Goal: Information Seeking & Learning: Understand process/instructions

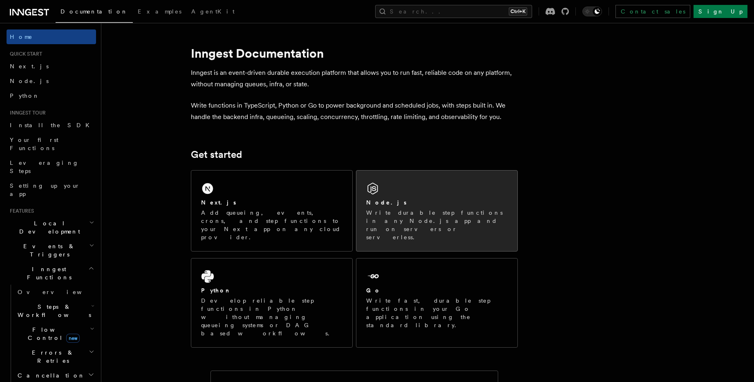
click at [387, 206] on div "Node.js" at bounding box center [436, 202] width 141 height 9
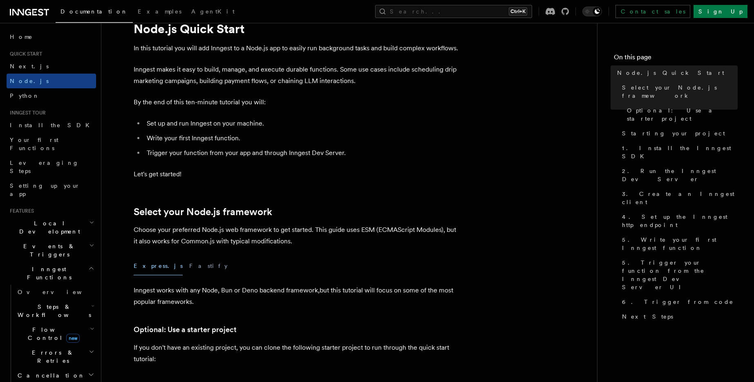
scroll to position [49, 0]
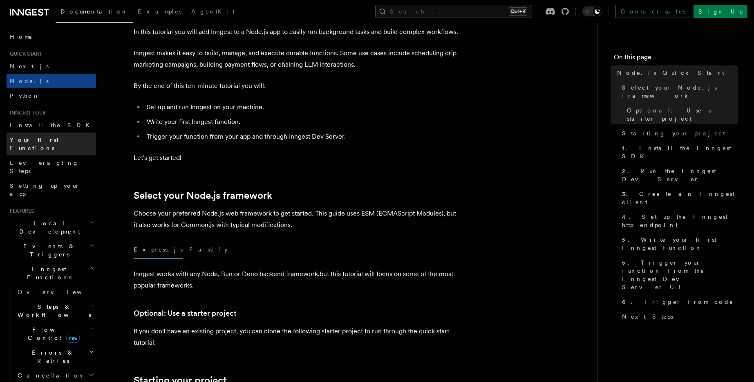
click at [47, 133] on link "Your first Functions" at bounding box center [52, 143] width 90 height 23
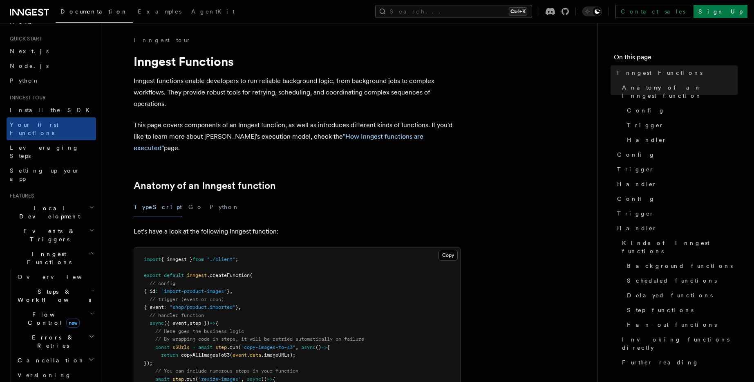
scroll to position [16, 0]
click at [327, 226] on p "Let's have a look at the following Inngest function:" at bounding box center [297, 231] width 327 height 11
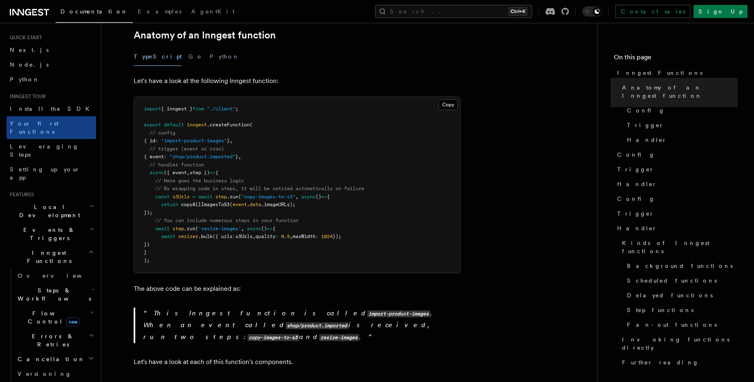
scroll to position [164, 0]
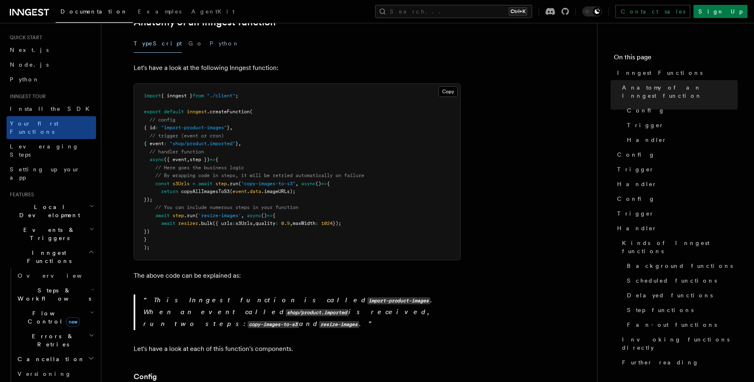
drag, startPoint x: 149, startPoint y: 109, endPoint x: 161, endPoint y: 224, distance: 115.2
click at [161, 224] on pre "import { inngest } from "./client" ; export default inngest .createFunction ( /…" at bounding box center [297, 172] width 326 height 176
click at [156, 226] on pre "import { inngest } from "./client" ; export default inngest .createFunction ( /…" at bounding box center [297, 172] width 326 height 176
copy code "// config { id : "import-product-images" } , // trigger (event or cron) { event…"
